Goal: Task Accomplishment & Management: Manage account settings

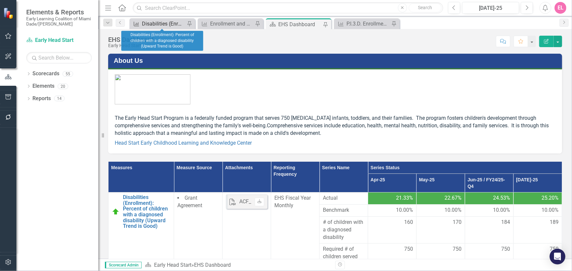
click at [157, 24] on div "Disabilities (Enrollment): Percent of children with a diagnosed disability (Upw…" at bounding box center [163, 24] width 43 height 8
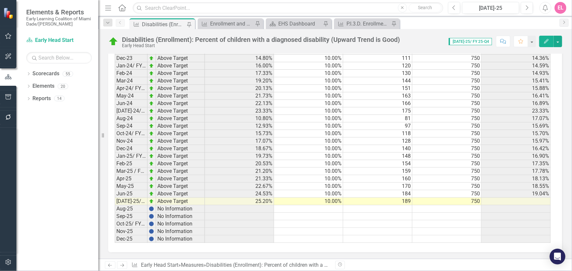
scroll to position [5, 0]
click at [393, 205] on td at bounding box center [377, 209] width 69 height 8
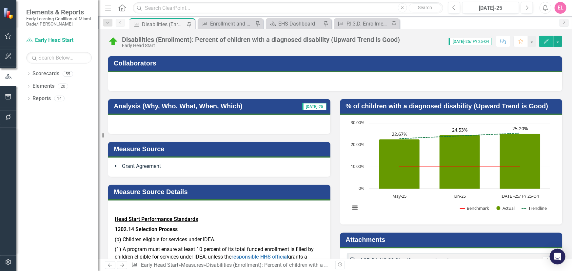
scroll to position [29, 0]
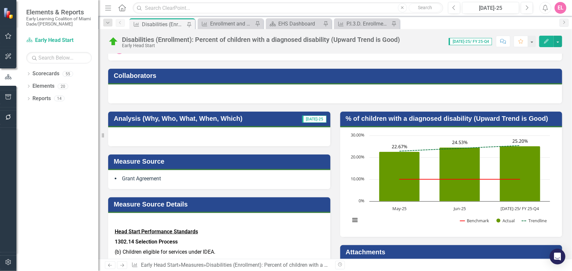
click at [548, 39] on icon "Edit" at bounding box center [546, 41] width 6 height 5
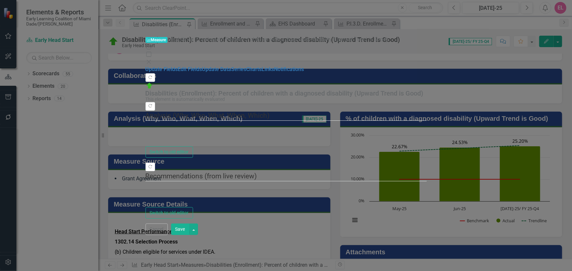
click at [152, 59] on icon "Close" at bounding box center [148, 61] width 7 height 5
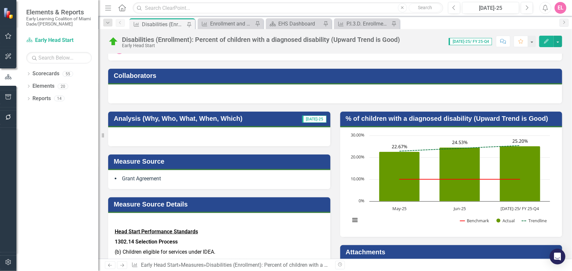
click at [150, 134] on div at bounding box center [219, 136] width 222 height 19
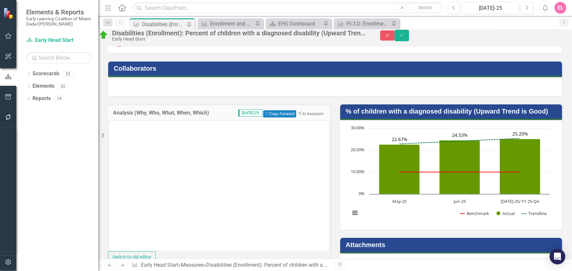
click at [150, 133] on div at bounding box center [219, 186] width 222 height 131
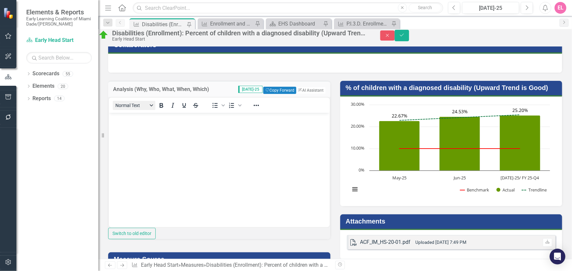
scroll to position [43, 0]
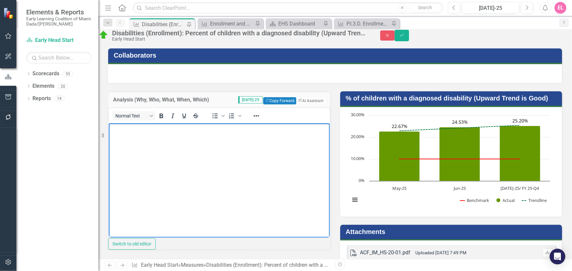
drag, startPoint x: 116, startPoint y: 129, endPoint x: 184, endPoint y: 134, distance: 68.0
click at [184, 134] on body "Rich Text Area. Press ALT-0 for help." at bounding box center [218, 172] width 221 height 98
click at [131, 131] on p "Rich Text Area. Press ALT-0 for help." at bounding box center [219, 129] width 218 height 8
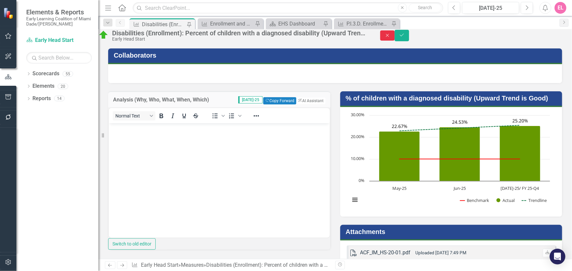
click at [390, 38] on icon "Close" at bounding box center [387, 35] width 6 height 5
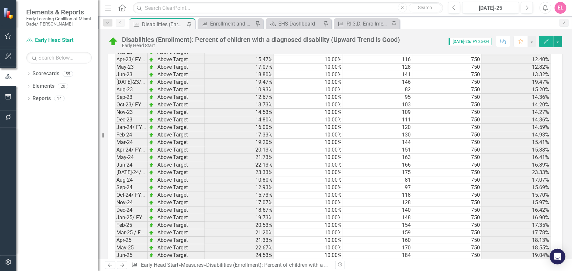
scroll to position [911, 0]
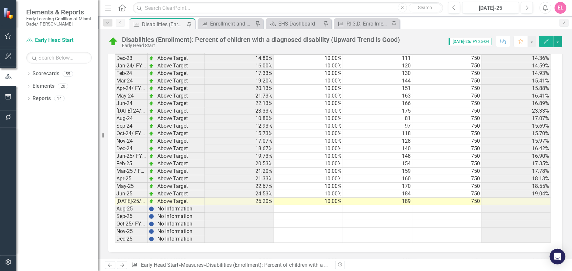
click at [404, 205] on td at bounding box center [377, 209] width 69 height 8
click at [400, 205] on td at bounding box center [377, 209] width 69 height 8
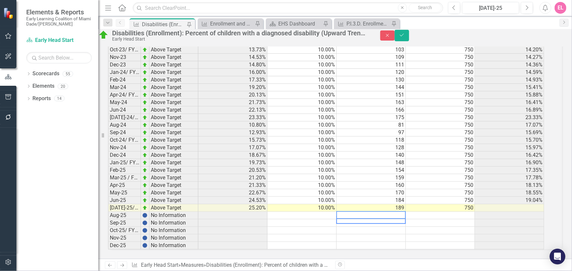
click at [399, 211] on textarea at bounding box center [370, 215] width 69 height 8
type textarea "77"
click at [381, 174] on td "159" at bounding box center [370, 178] width 69 height 8
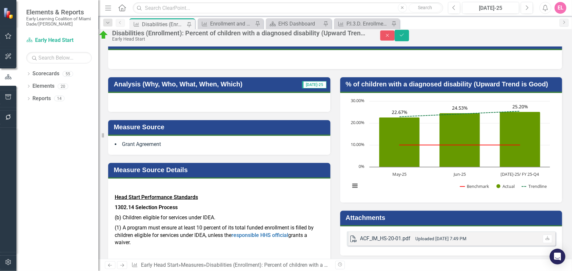
scroll to position [0, 0]
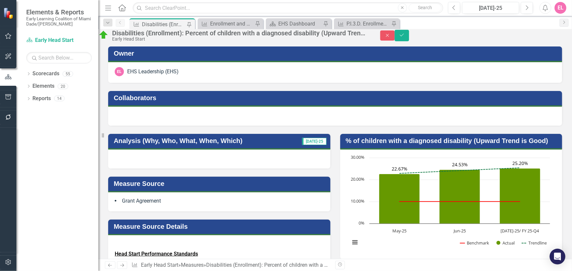
click at [144, 163] on div at bounding box center [219, 159] width 222 height 19
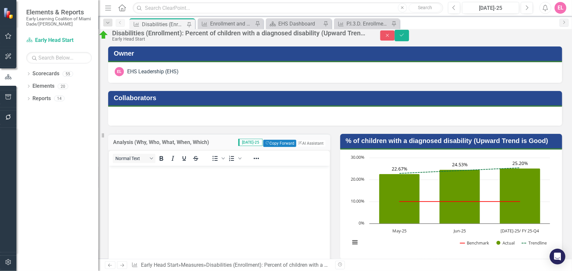
click at [137, 184] on body "Rich Text Area. Press ALT-0 for help." at bounding box center [218, 215] width 221 height 98
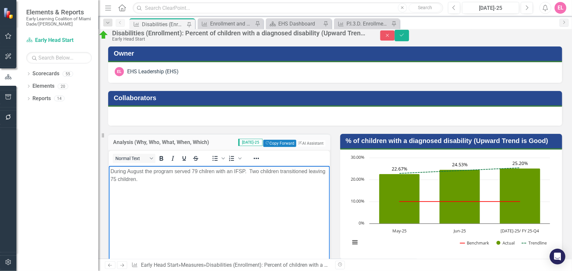
click at [135, 179] on p "During August the program served 79 chilren with an IFSP. Two children transiti…" at bounding box center [219, 175] width 218 height 16
click at [194, 191] on body "During August the program served 79 chilren with an IFSP. Two children transiti…" at bounding box center [218, 215] width 221 height 98
click at [164, 195] on body "During August the program served 79 children with an IFSP. Two children transit…" at bounding box center [218, 215] width 221 height 98
click at [394, 36] on button "Close" at bounding box center [387, 35] width 14 height 10
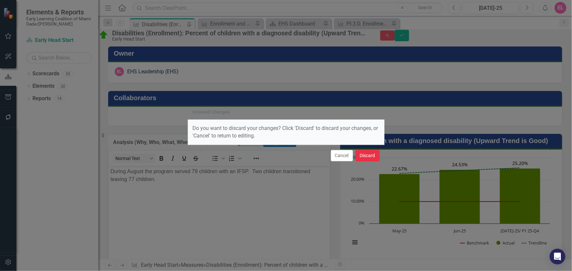
click at [364, 158] on button "Discard" at bounding box center [367, 155] width 24 height 11
